Goal: Task Accomplishment & Management: Manage account settings

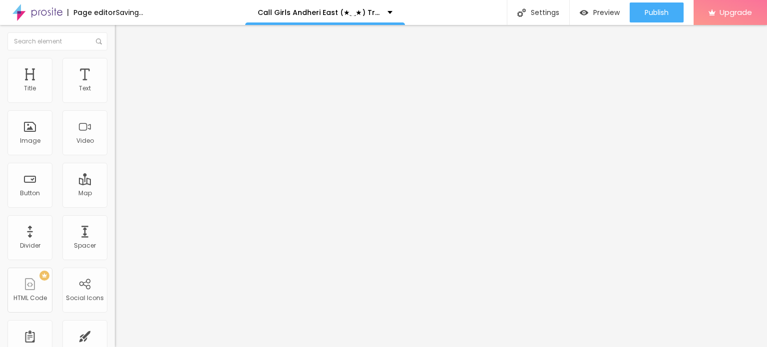
click at [115, 86] on span "Change image" at bounding box center [141, 81] width 53 height 8
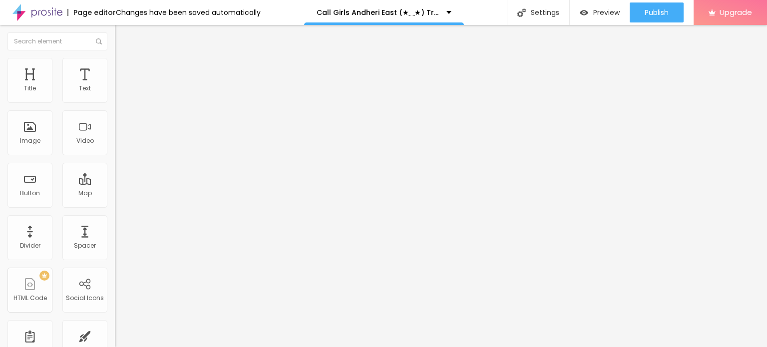
click at [122, 32] on img "button" at bounding box center [126, 36] width 8 height 8
click at [115, 86] on span "Add image" at bounding box center [135, 81] width 41 height 8
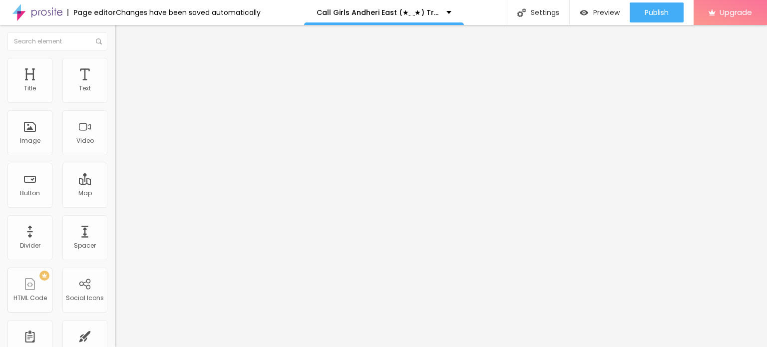
click at [115, 201] on input "https://" at bounding box center [175, 201] width 120 height 10
paste input "[DOMAIN_NAME][URL]"
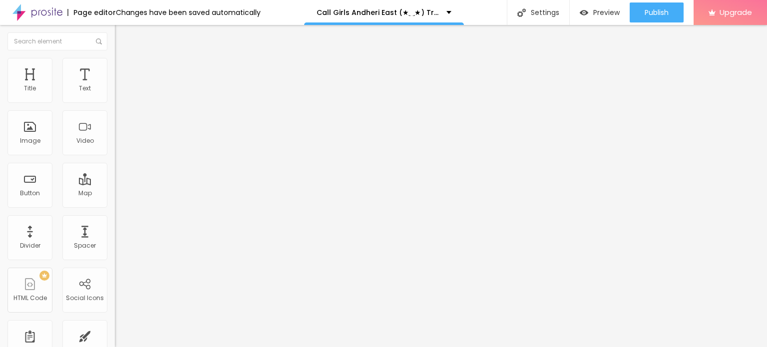
type input "[URL][DOMAIN_NAME]"
click at [115, 94] on input "Click me" at bounding box center [175, 89] width 120 height 10
paste input "Booking Number: ☎ 9967276815"
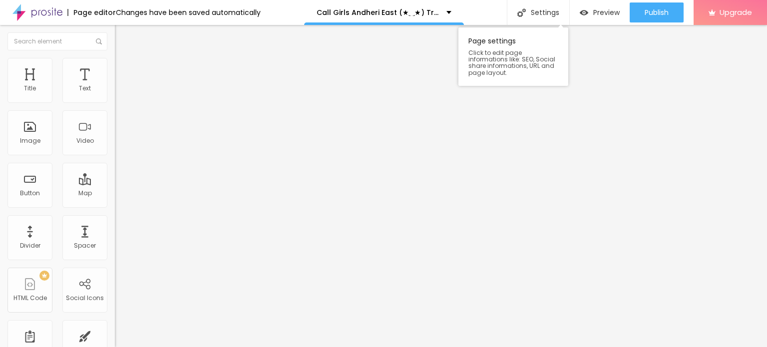
type input "Booking Number: ☎ 9967276815"
click at [548, 12] on div "Settings" at bounding box center [538, 12] width 62 height 25
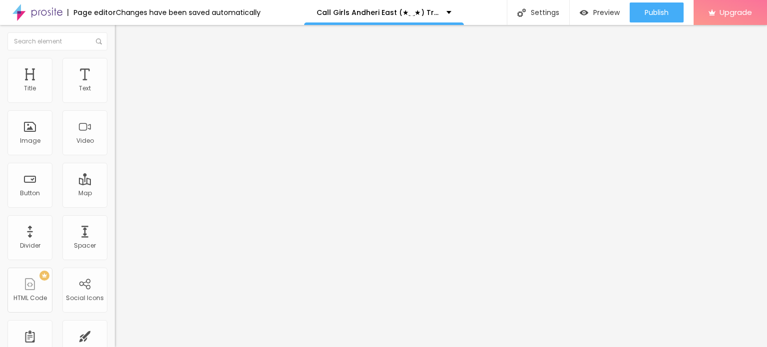
paste input "Call Girls Andheri East (★‿★) Try One Of The our Best Russian Mumbai Escorts"
type input "Call Girls Andheri East (★‿★) Try One Of The our Best Russian Mumbai Escorts"
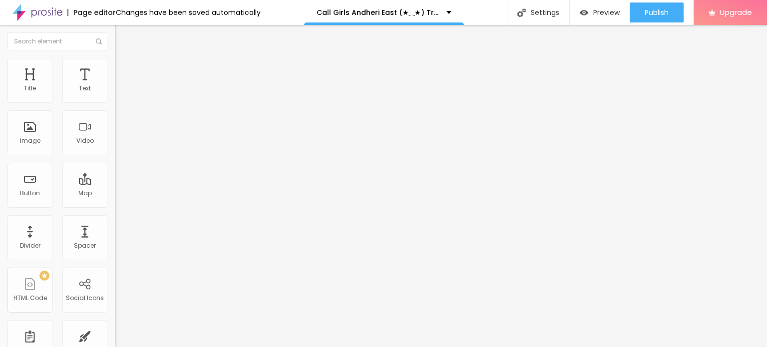
paste textarea "Call Girls Andheri East (★‿★) Try One Of The our Best Russian Mumbai Escorts"
paste textarea "You Can Also Contact For Nepali Call Girls in [GEOGRAPHIC_DATA], for Service Ho…"
type textarea "Call Girls Andheri East (★‿★) Try One Of The our Best Russian Mumbai EscortsYou…"
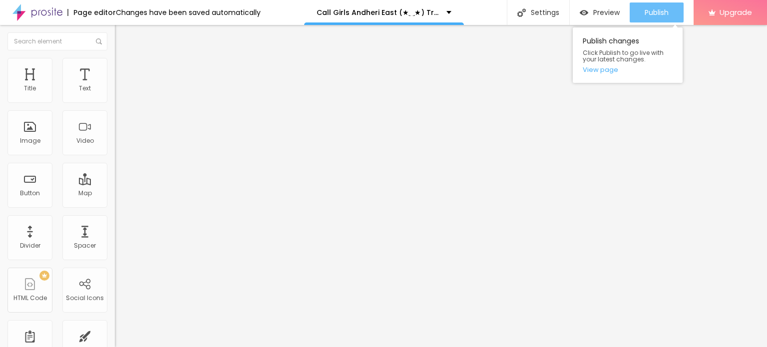
click at [645, 15] on span "Publish" at bounding box center [657, 12] width 24 height 8
click at [603, 68] on link "View page" at bounding box center [628, 69] width 90 height 6
